Goal: Navigation & Orientation: Find specific page/section

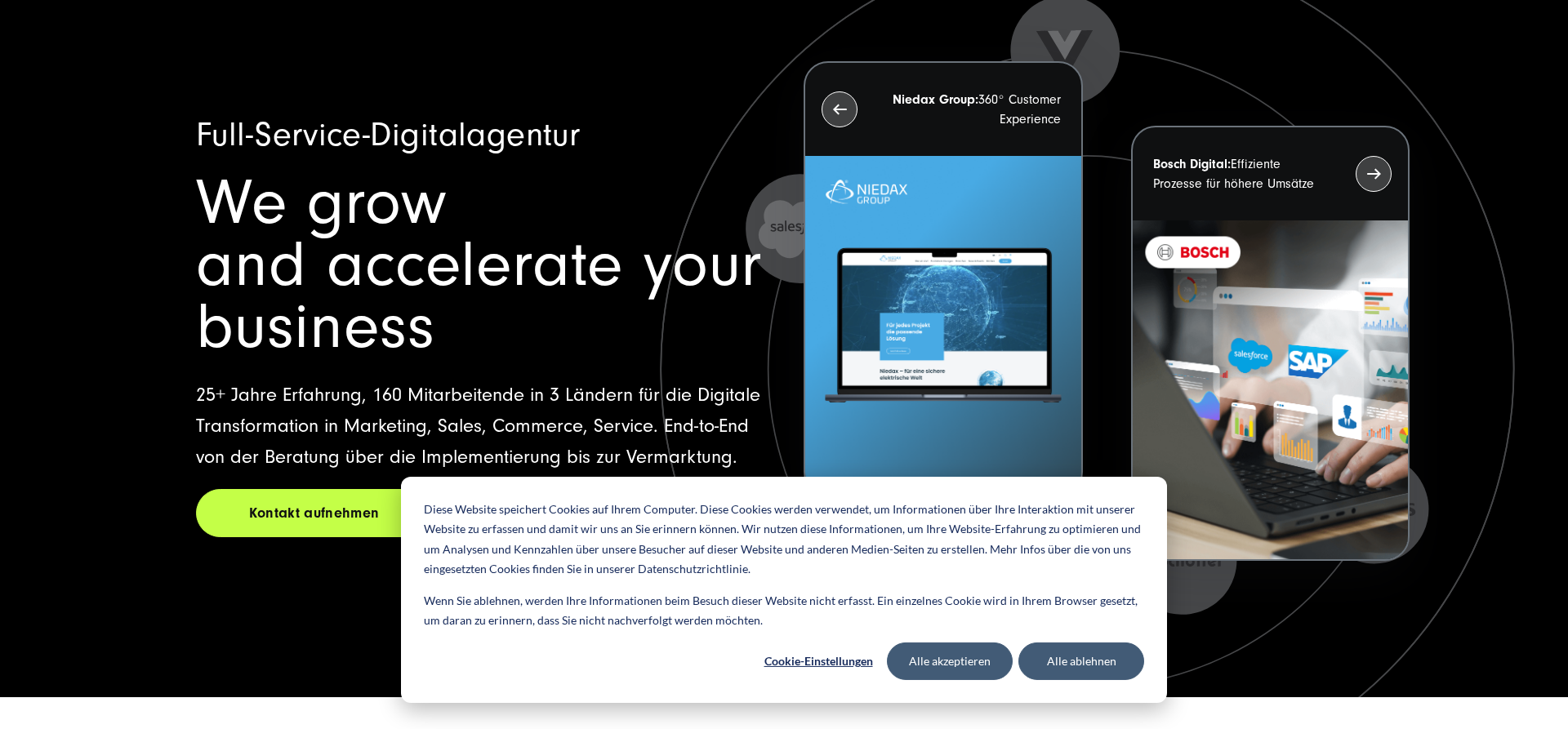
scroll to position [167, 0]
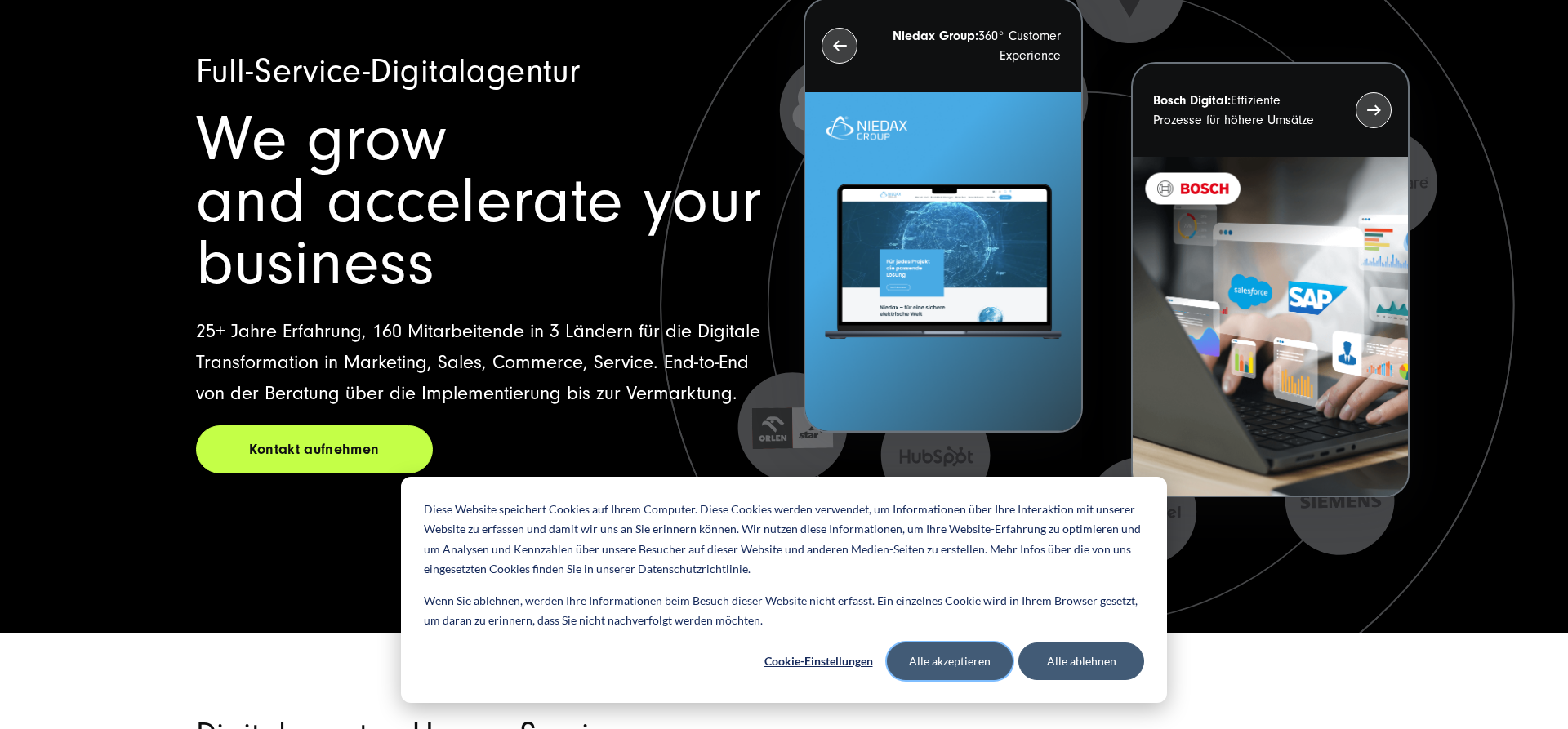
click at [979, 670] on button "Alle akzeptieren" at bounding box center [949, 661] width 126 height 37
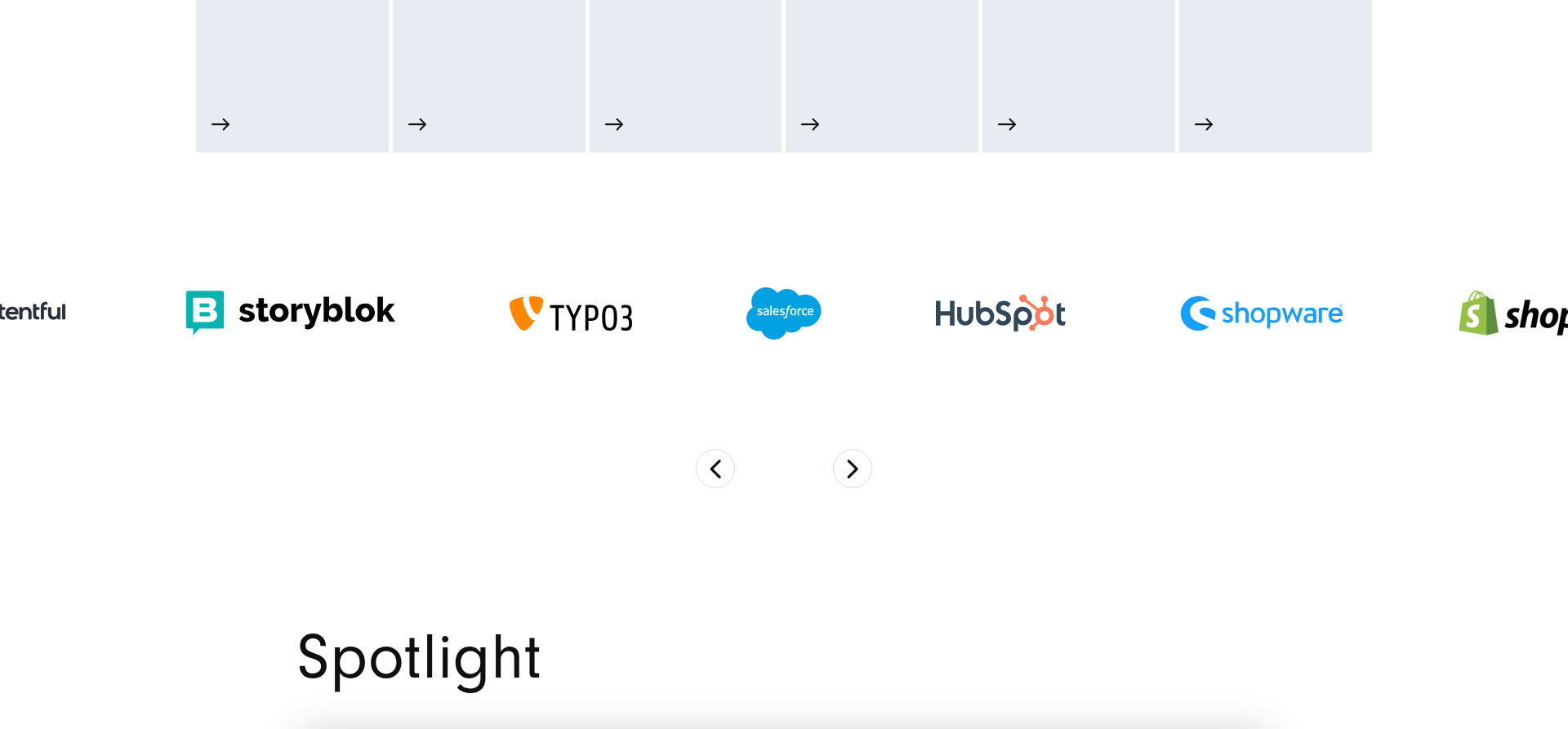
scroll to position [1165, 0]
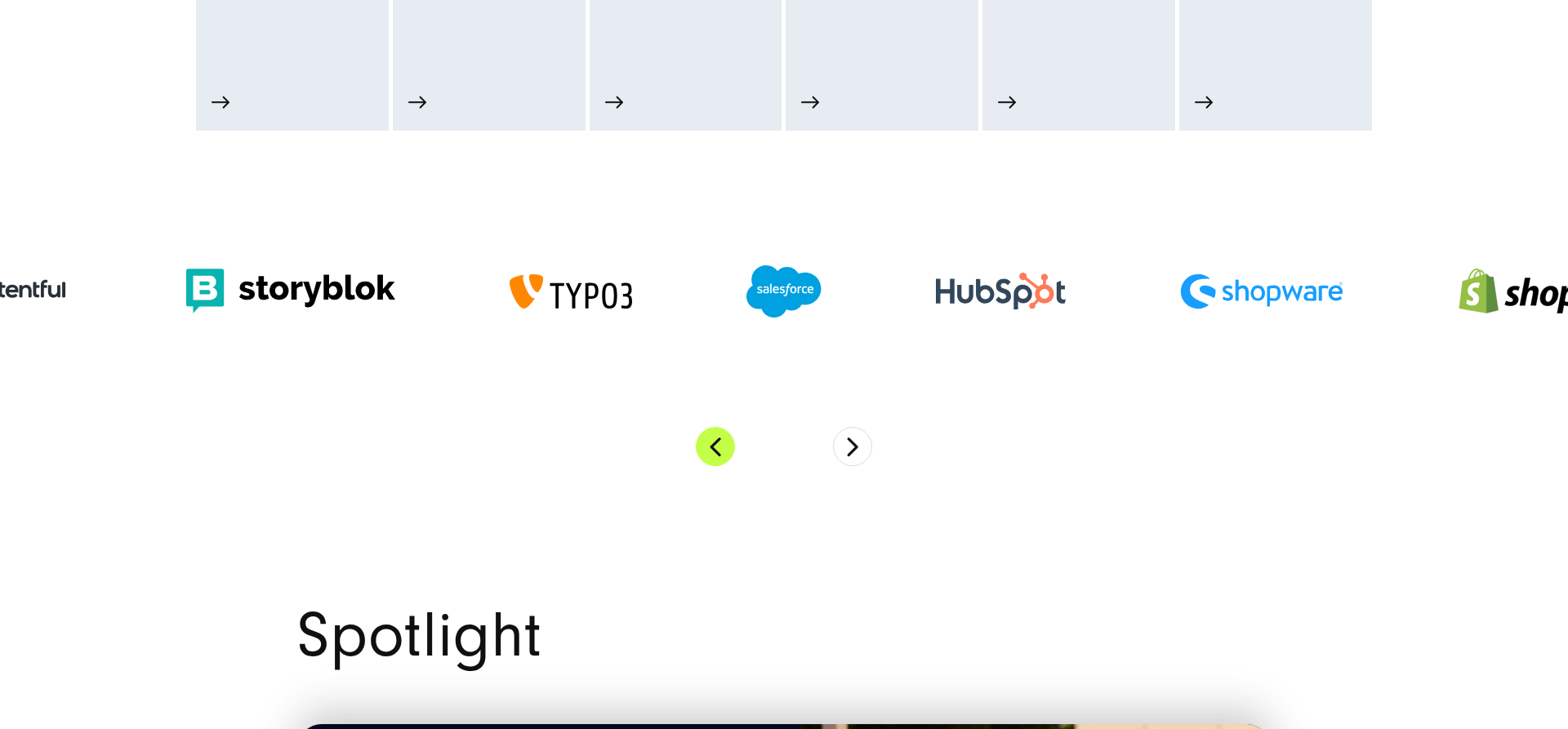
click at [713, 443] on button "Previous" at bounding box center [715, 446] width 39 height 39
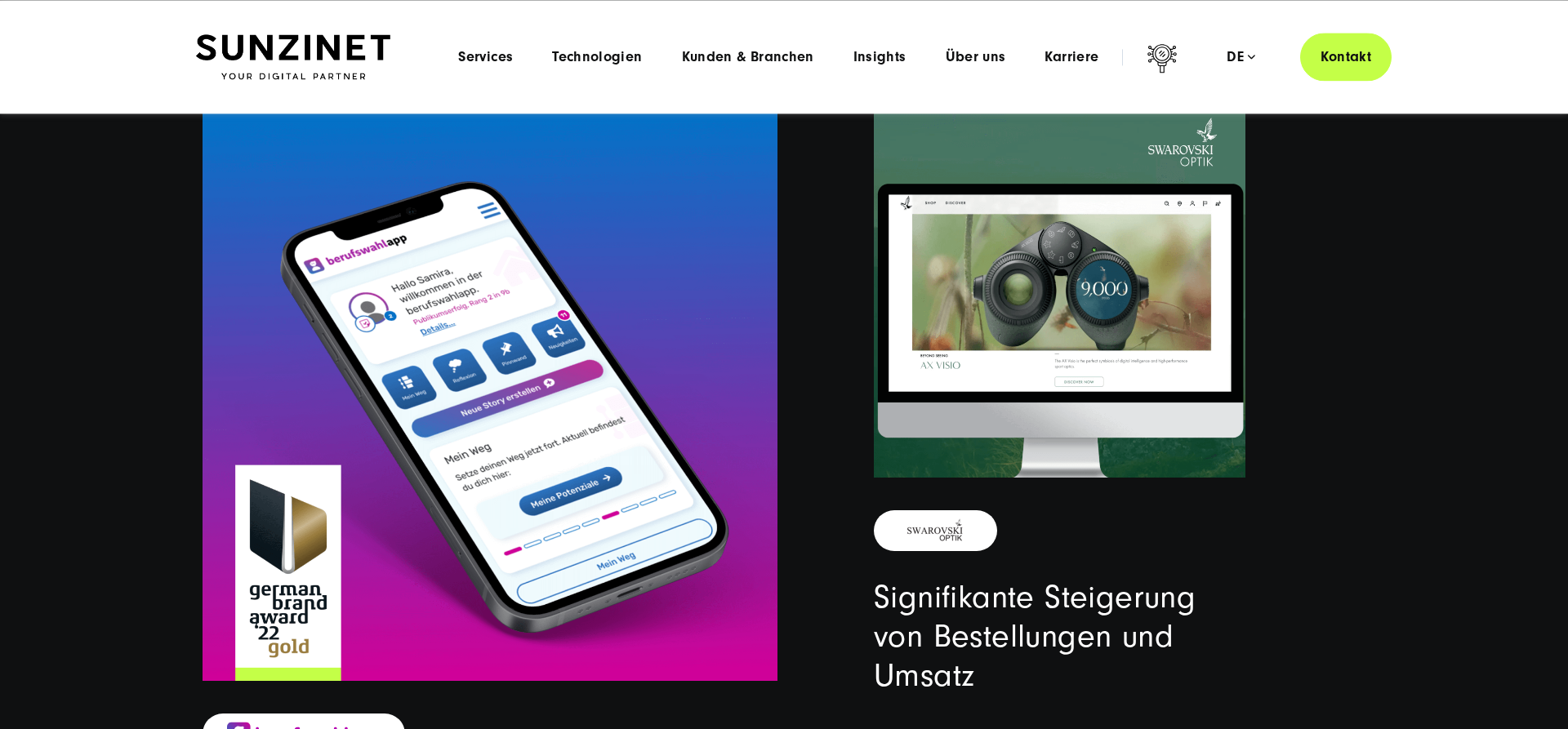
scroll to position [0, 0]
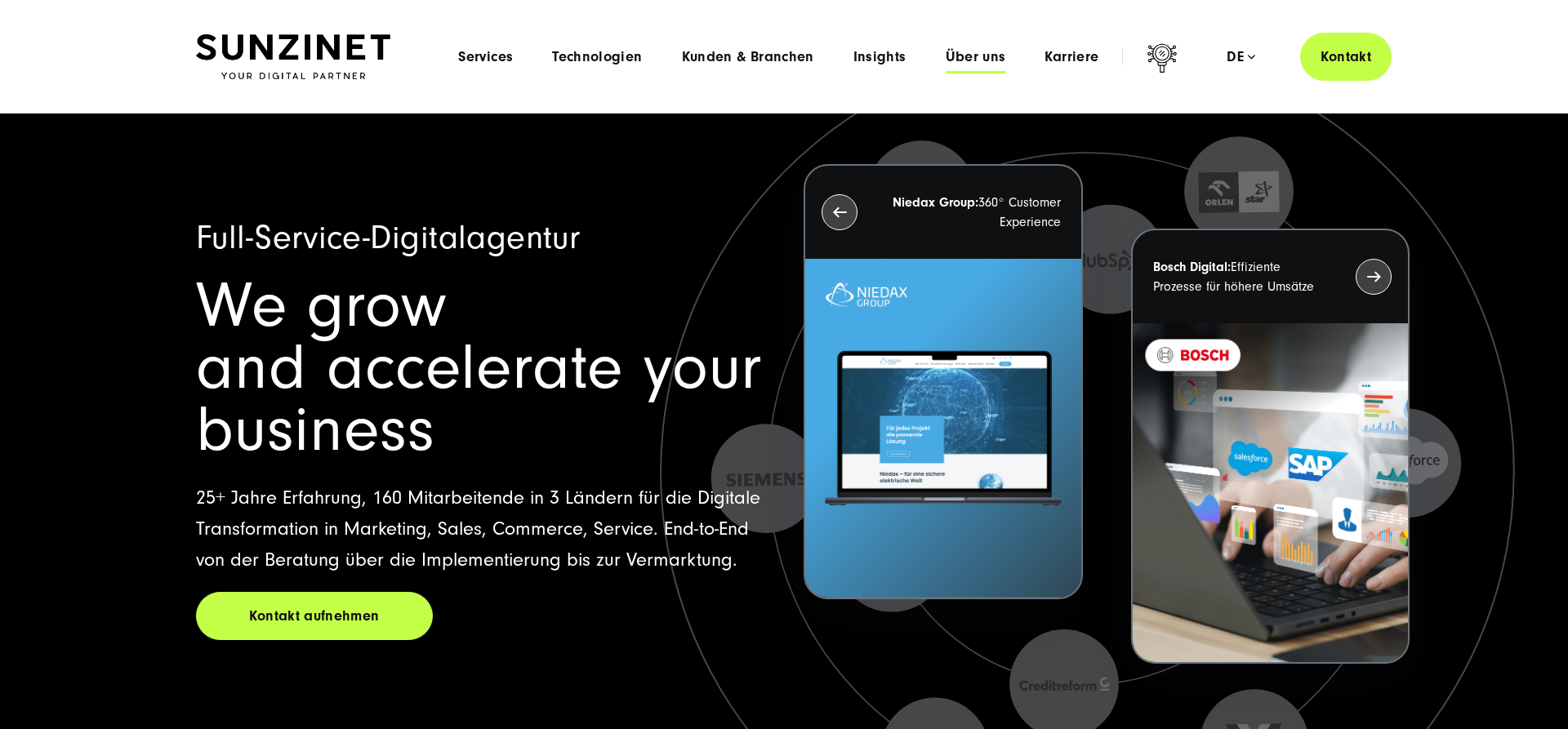
click at [979, 63] on span "Über uns" at bounding box center [976, 57] width 60 height 16
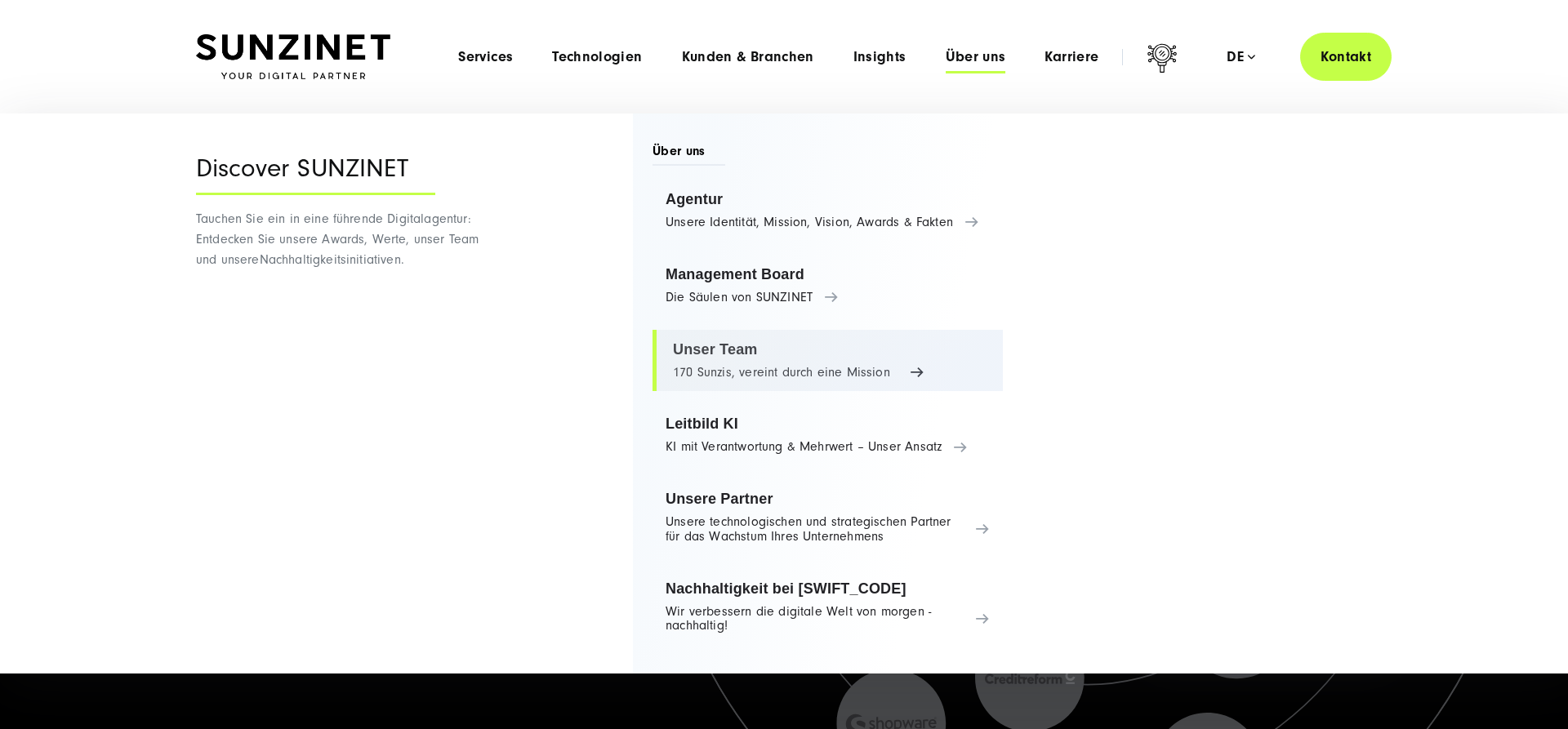
click at [732, 345] on link "Unser Team 170 Sunzis, vereint durch eine Mission" at bounding box center [827, 361] width 351 height 62
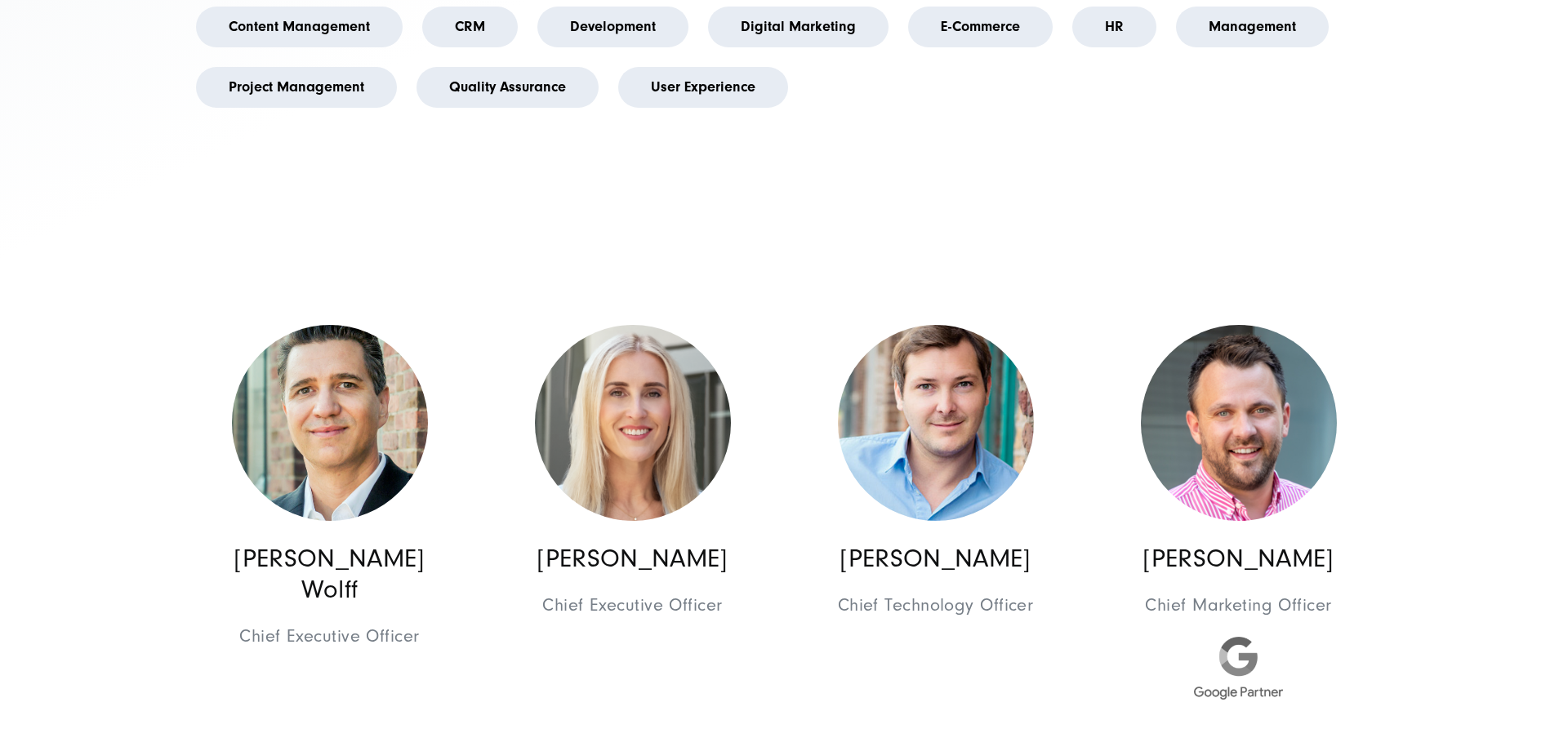
scroll to position [833, 0]
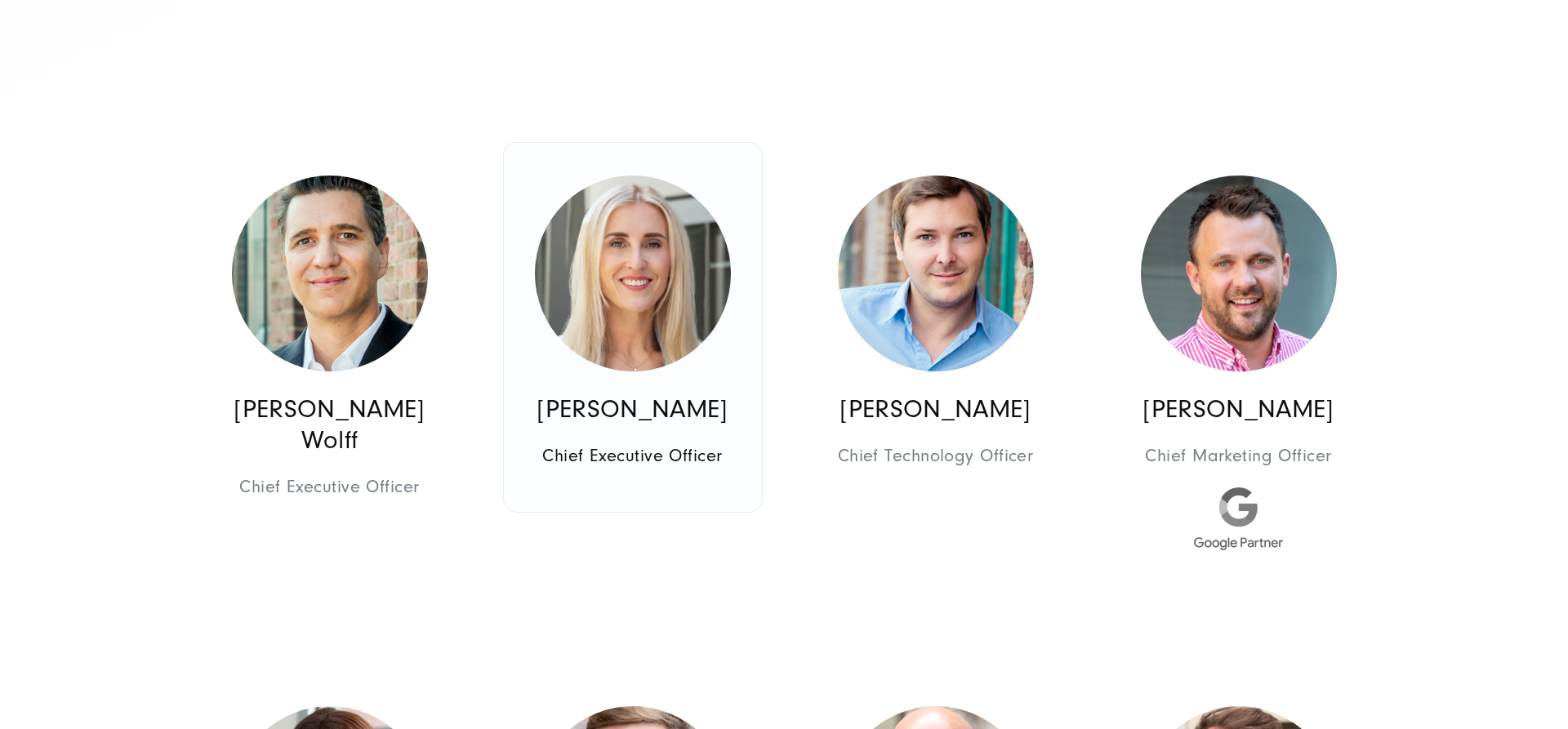
click at [604, 321] on img at bounding box center [633, 273] width 196 height 196
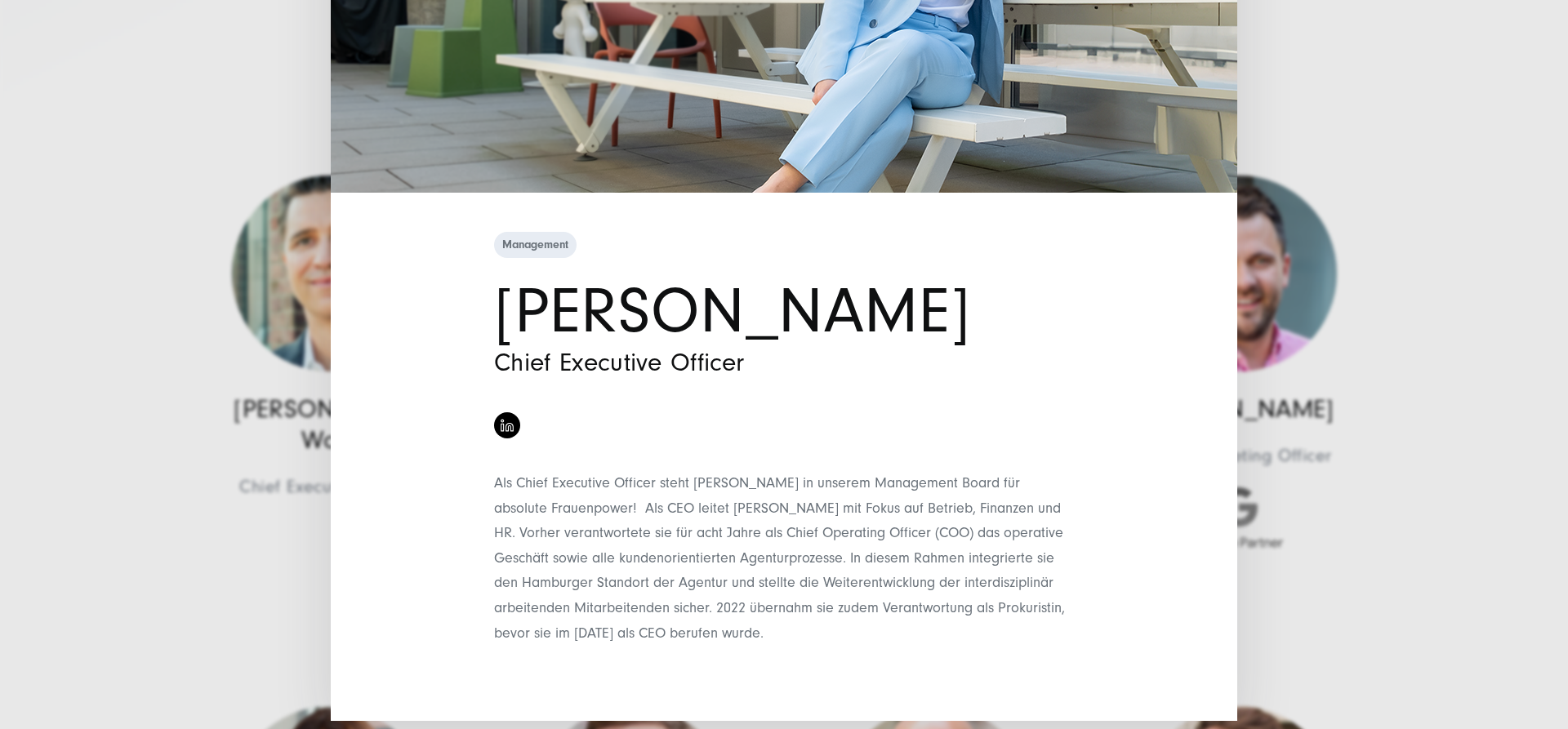
scroll to position [0, 0]
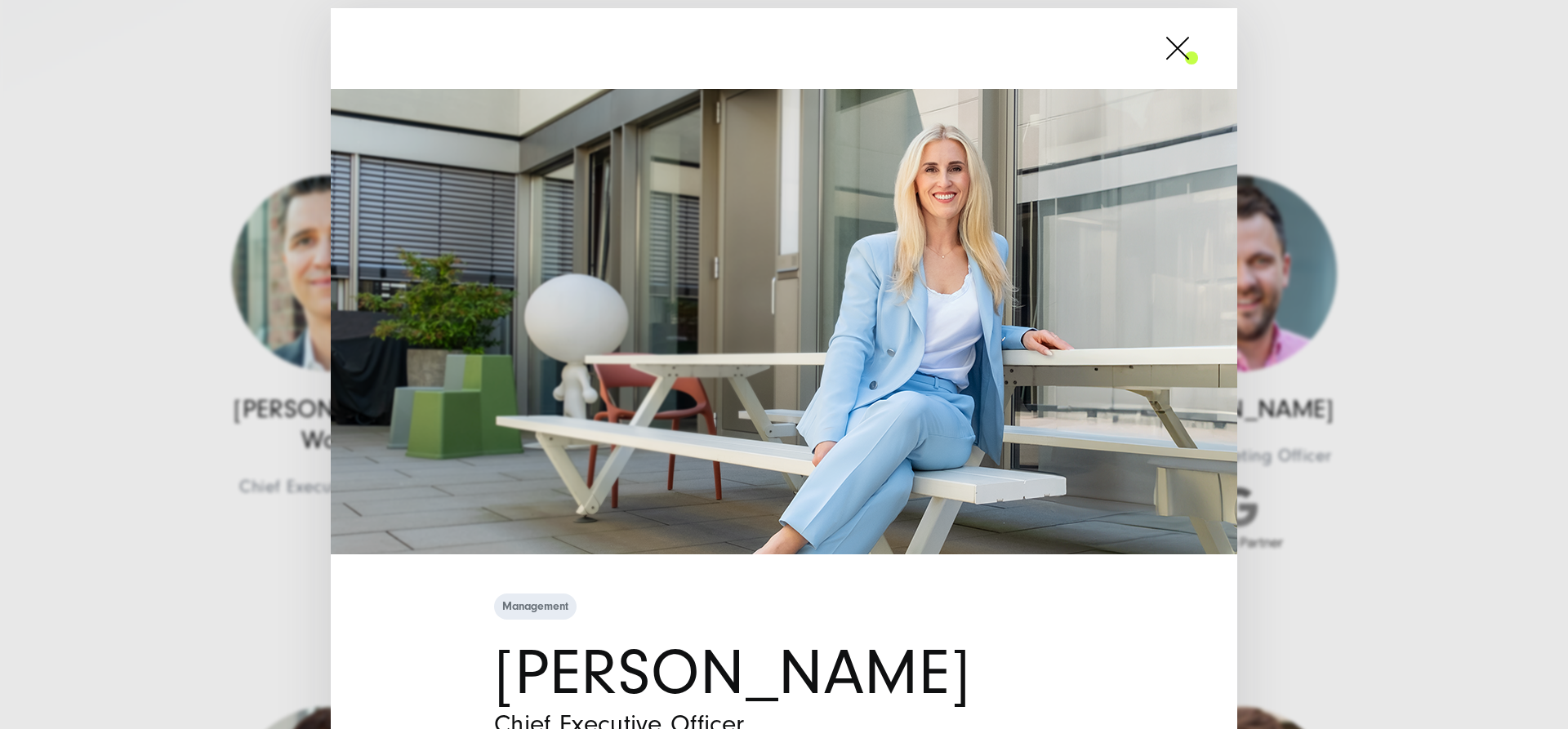
click at [1198, 48] on span at bounding box center [1198, 48] width 0 height 41
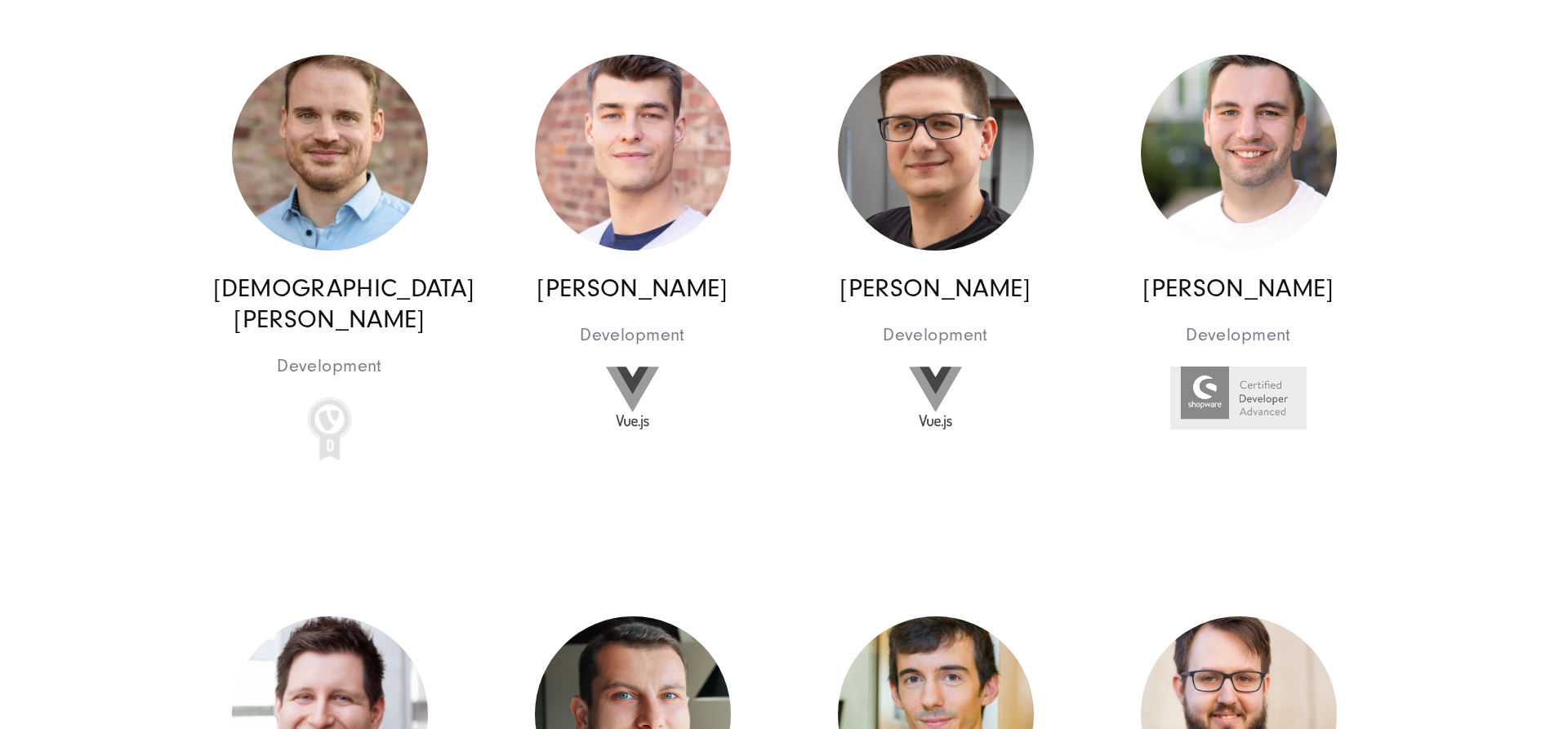
scroll to position [14653, 0]
